Goal: Task Accomplishment & Management: Use online tool/utility

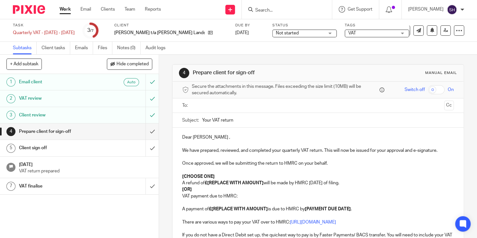
click at [68, 10] on link "Work" at bounding box center [65, 9] width 11 height 6
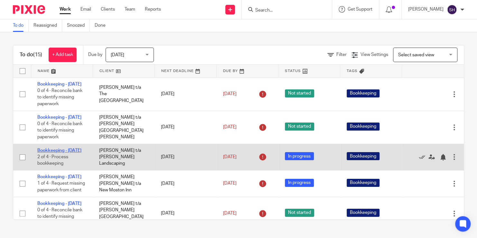
click at [63, 153] on link "Bookkeeping - [DATE]" at bounding box center [59, 150] width 44 height 5
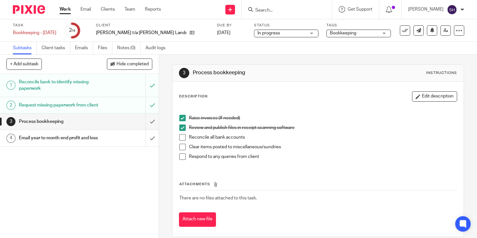
click at [181, 134] on span at bounding box center [182, 137] width 6 height 6
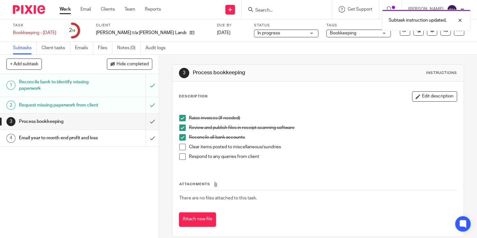
click at [181, 149] on span at bounding box center [182, 147] width 6 height 6
click at [181, 157] on span at bounding box center [182, 156] width 6 height 6
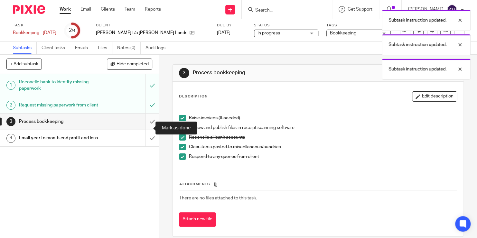
click at [149, 125] on input "submit" at bounding box center [79, 122] width 159 height 16
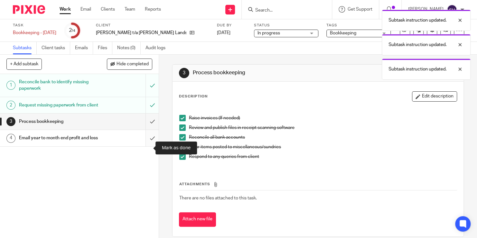
click at [147, 145] on input "submit" at bounding box center [79, 138] width 159 height 16
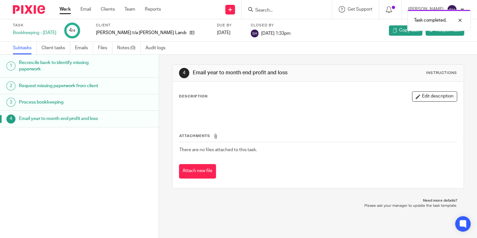
click at [68, 10] on link "Work" at bounding box center [65, 9] width 11 height 6
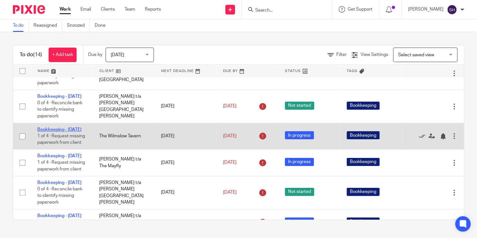
scroll to position [32, 0]
